Goal: Browse casually: Explore the website without a specific task or goal

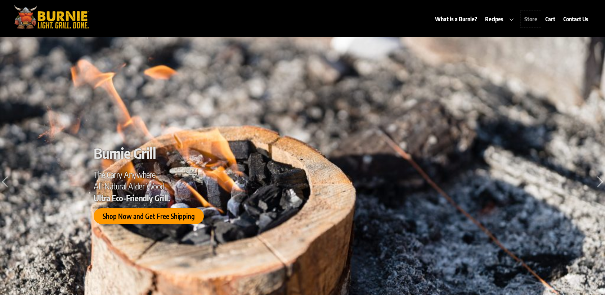
click at [529, 19] on link "Store" at bounding box center [531, 19] width 20 height 17
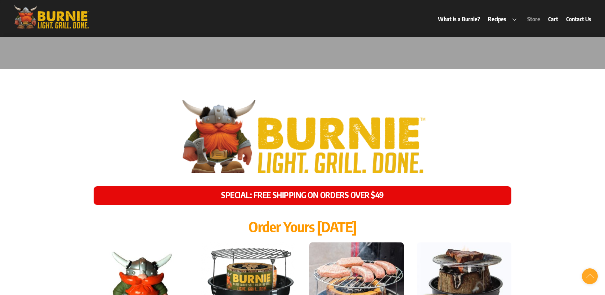
scroll to position [2970, 0]
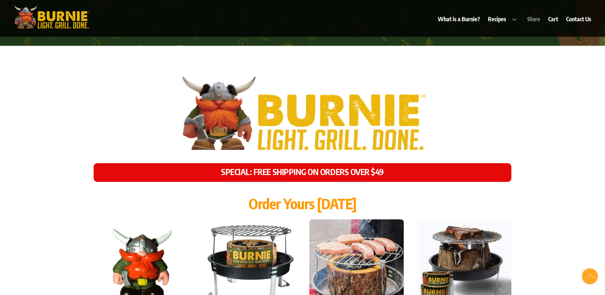
click at [529, 19] on link "Store" at bounding box center [534, 19] width 20 height 17
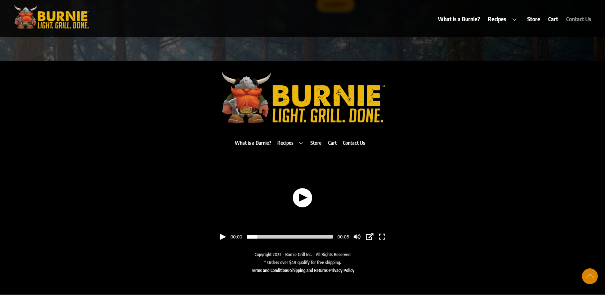
scroll to position [3719, 0]
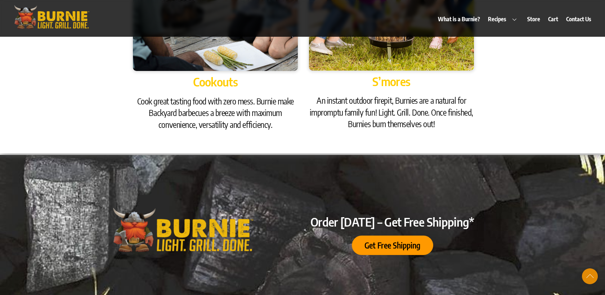
scroll to position [762, 0]
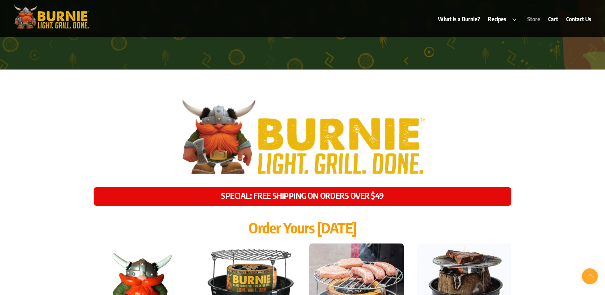
scroll to position [3640, 0]
